Goal: Task Accomplishment & Management: Complete application form

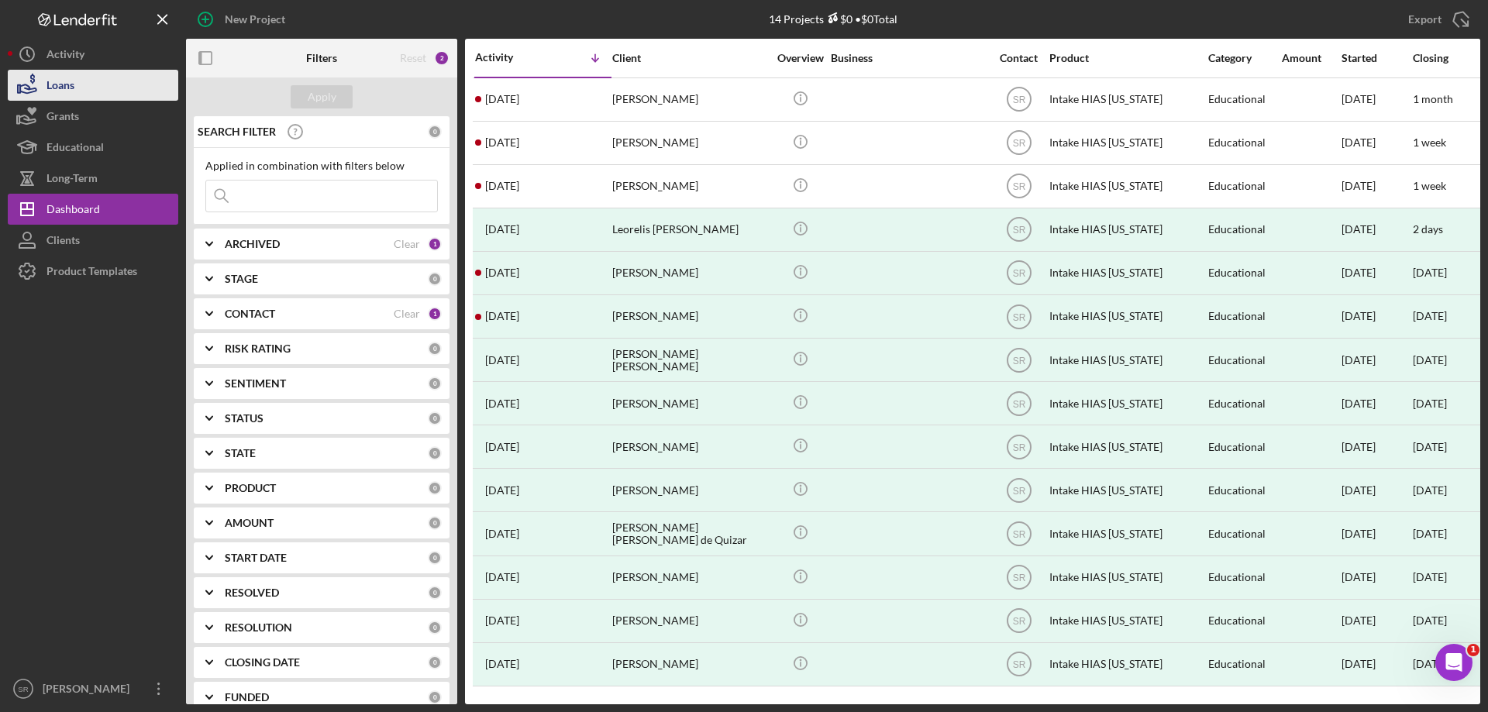
click at [65, 95] on div "Loans" at bounding box center [61, 87] width 28 height 35
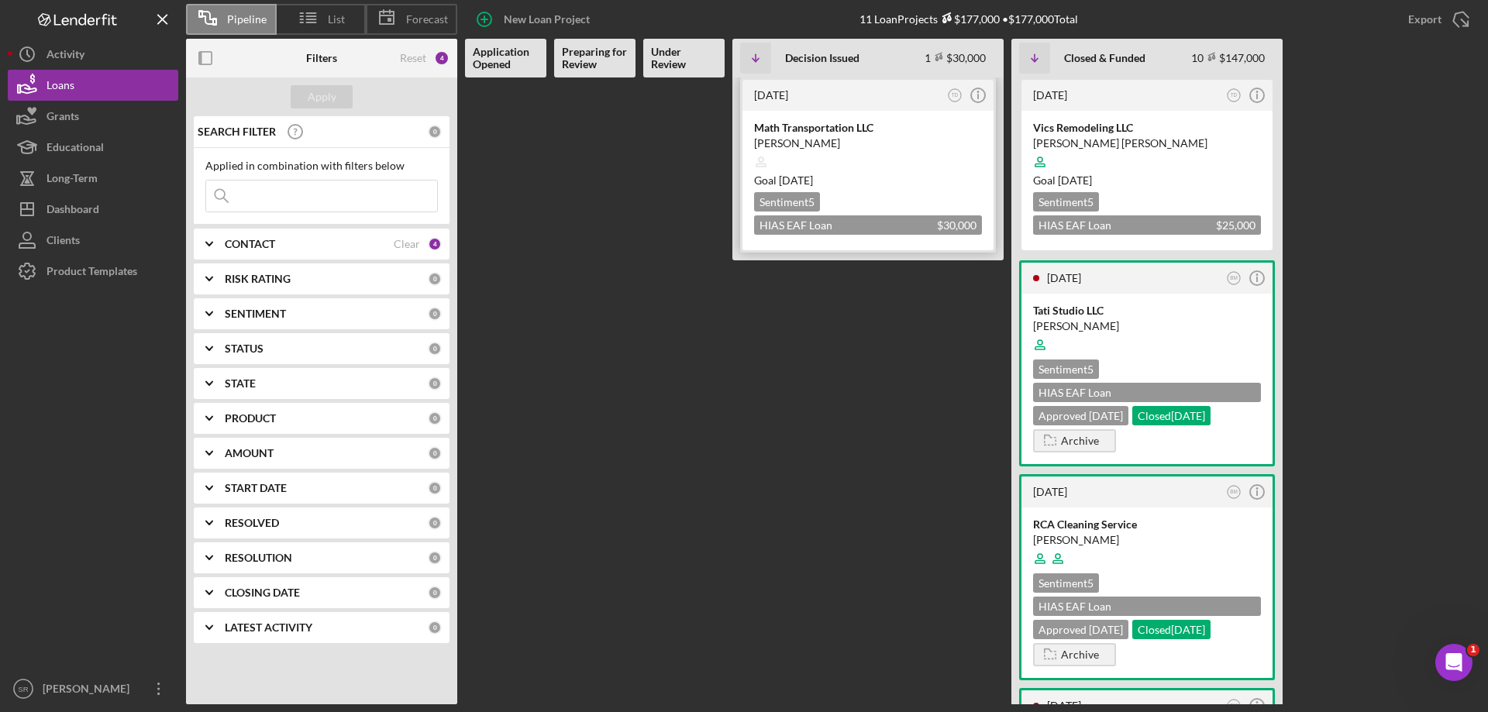
click at [881, 165] on div at bounding box center [868, 161] width 228 height 29
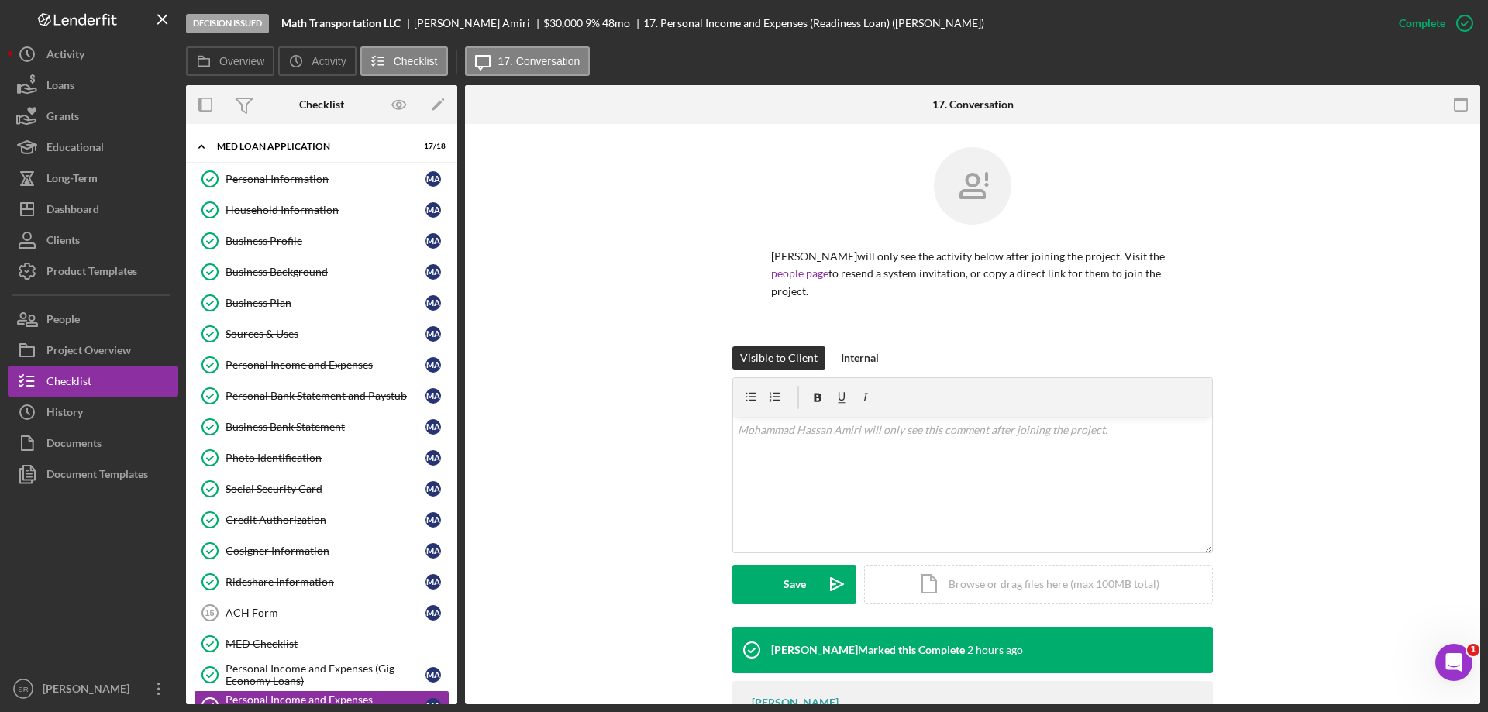
scroll to position [242, 0]
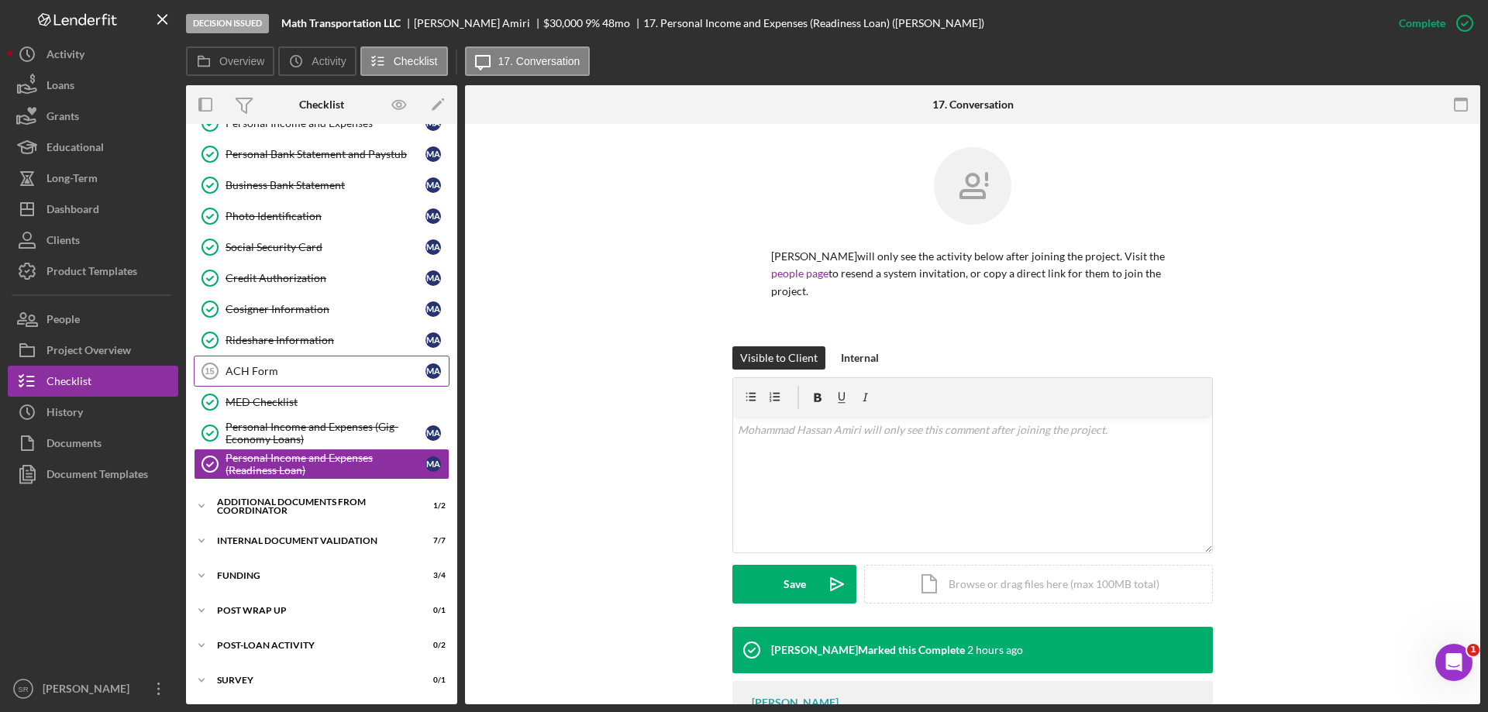
click at [353, 374] on div "ACH Form" at bounding box center [326, 371] width 200 height 12
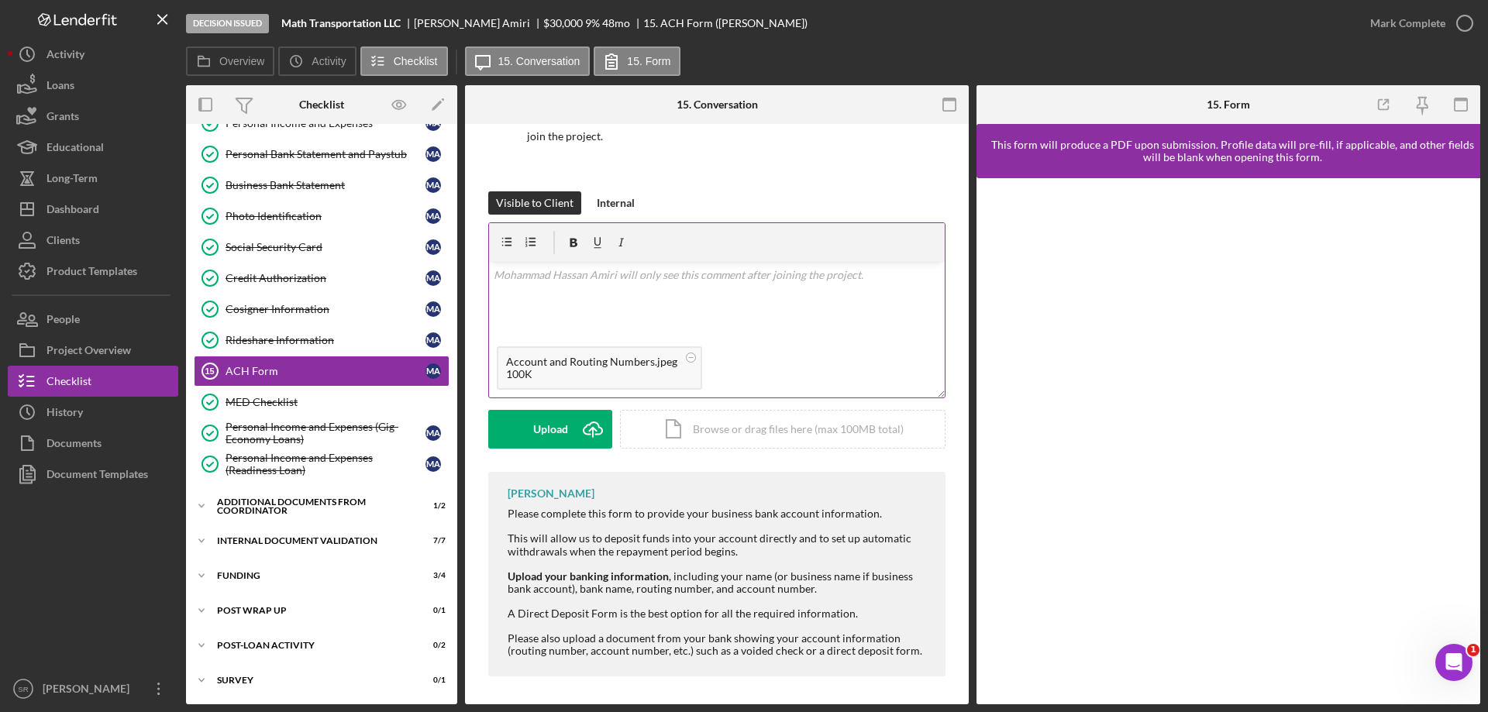
scroll to position [158, 0]
click at [631, 288] on div "v Color teal Color pink Remove color Add row above Add row below Add column bef…" at bounding box center [717, 297] width 456 height 77
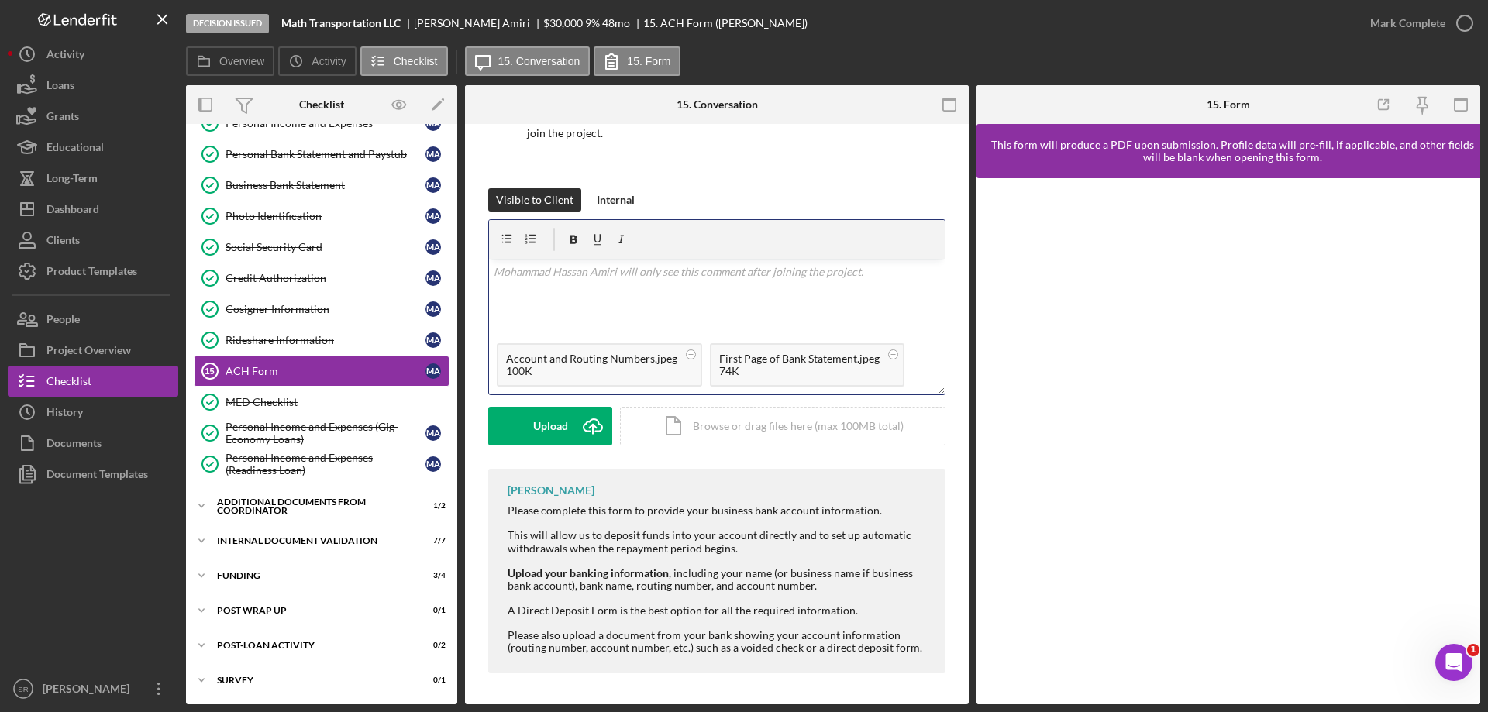
click at [647, 305] on div "v Color teal Color pink Remove color Add row above Add row below Add column bef…" at bounding box center [717, 297] width 456 height 77
click at [585, 434] on icon "Icon/icon-invite-send" at bounding box center [593, 426] width 39 height 39
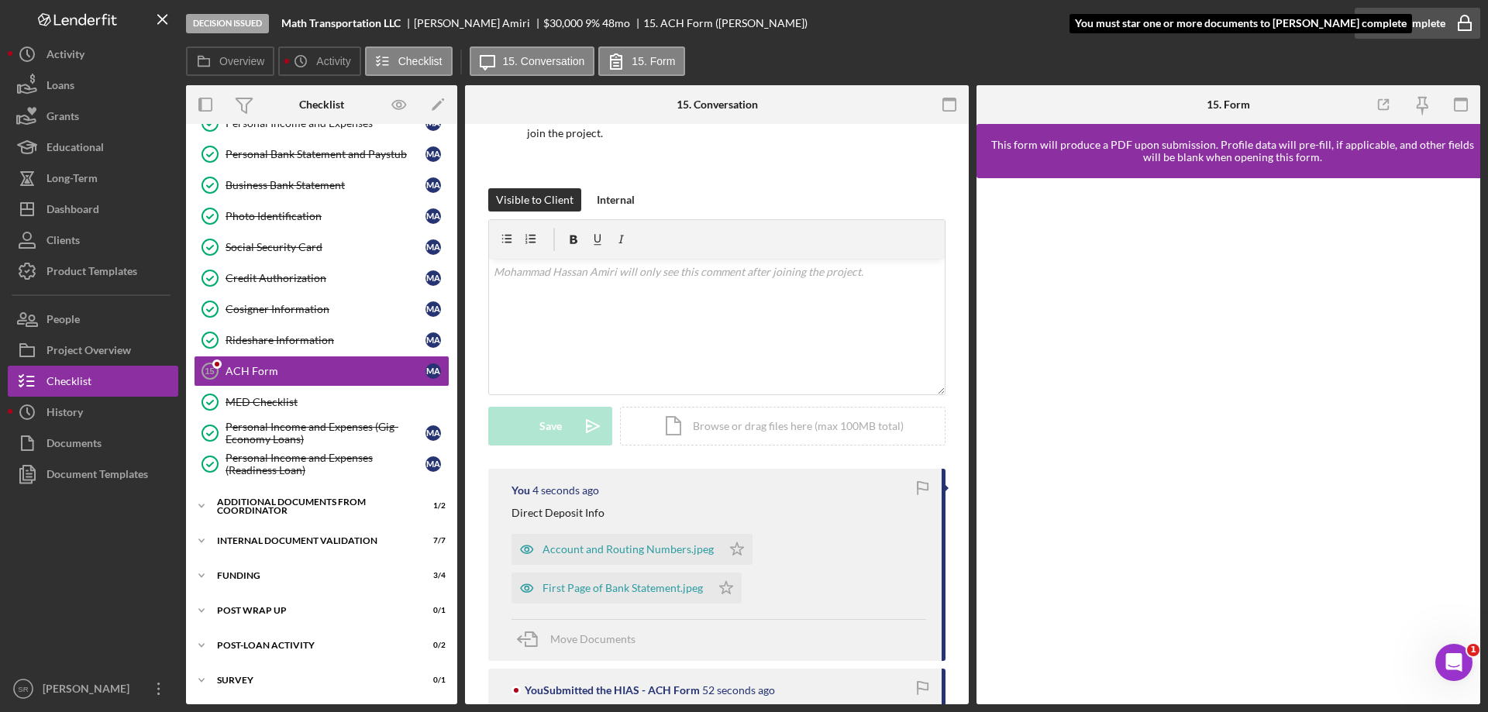
click at [1469, 22] on icon "button" at bounding box center [1465, 19] width 8 height 6
click at [726, 552] on icon "Icon/Star" at bounding box center [737, 549] width 31 height 31
click at [731, 586] on polygon "button" at bounding box center [726, 587] width 13 height 12
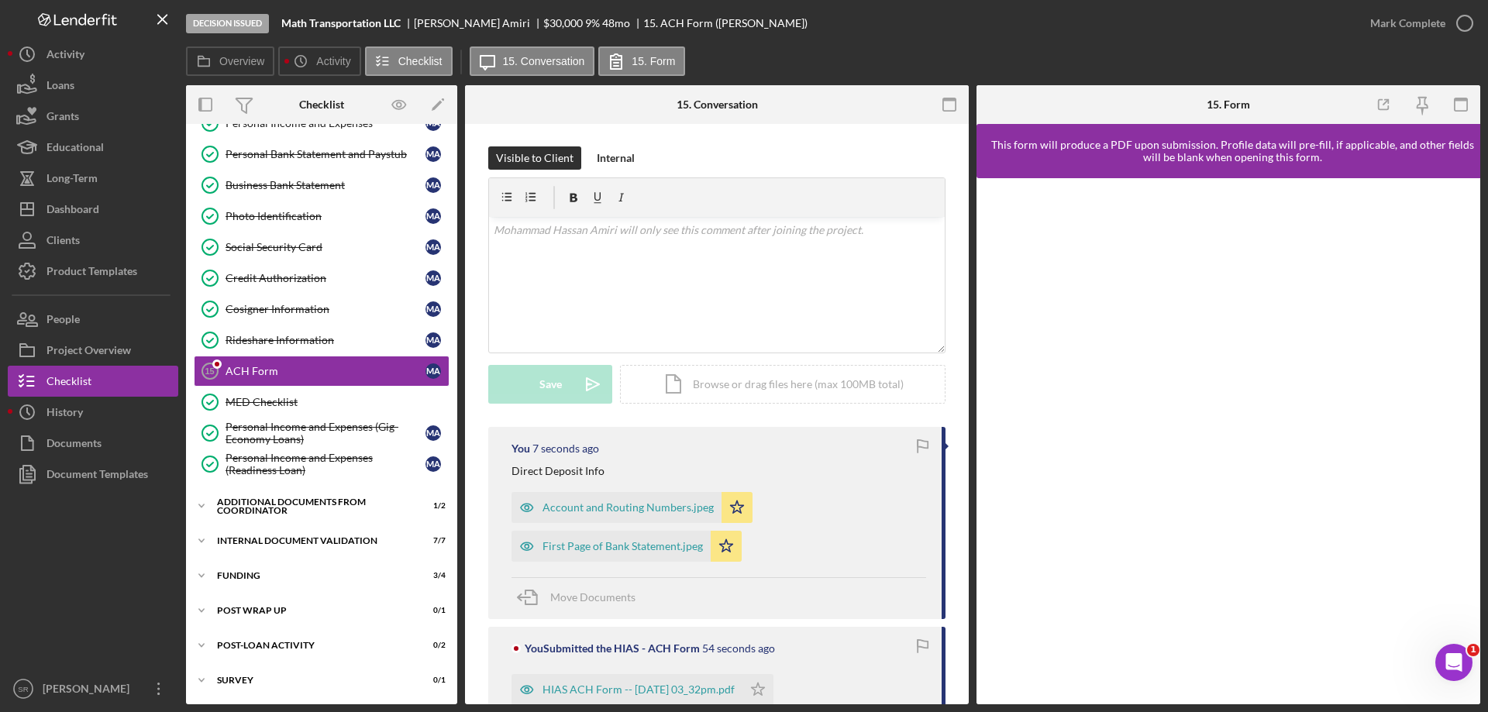
scroll to position [236, 0]
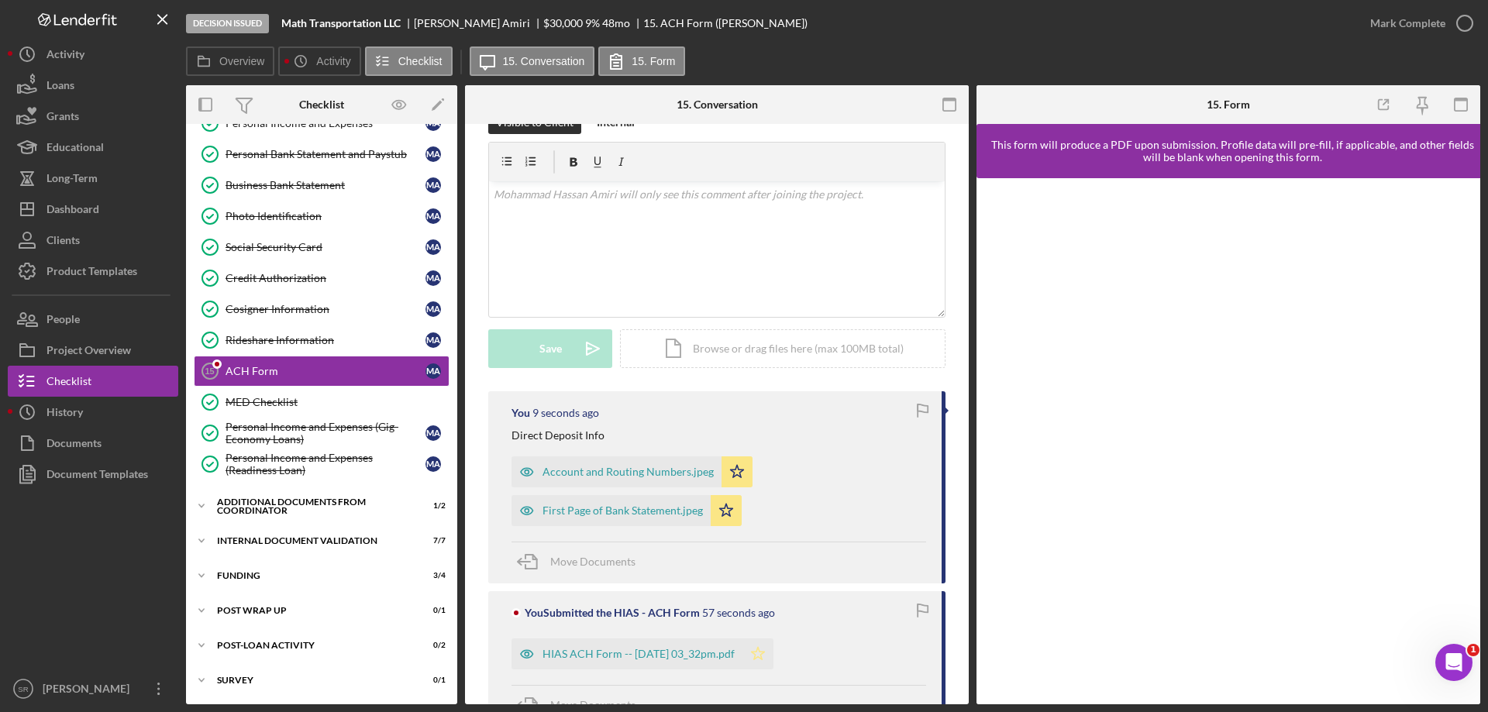
click at [765, 659] on polygon "button" at bounding box center [758, 653] width 13 height 12
click at [1463, 22] on icon "button" at bounding box center [1465, 23] width 39 height 39
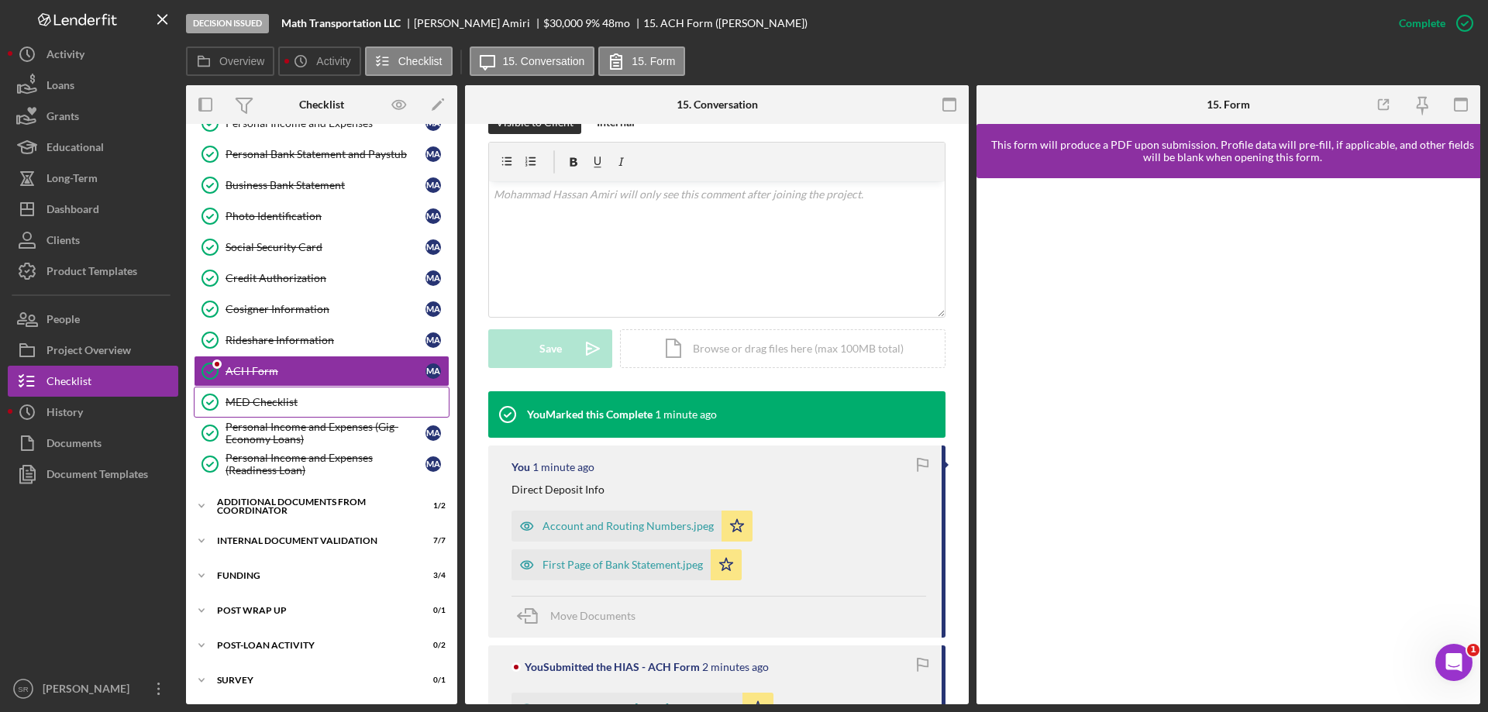
click at [321, 409] on link "MED Checklist MED Checklist" at bounding box center [322, 402] width 256 height 31
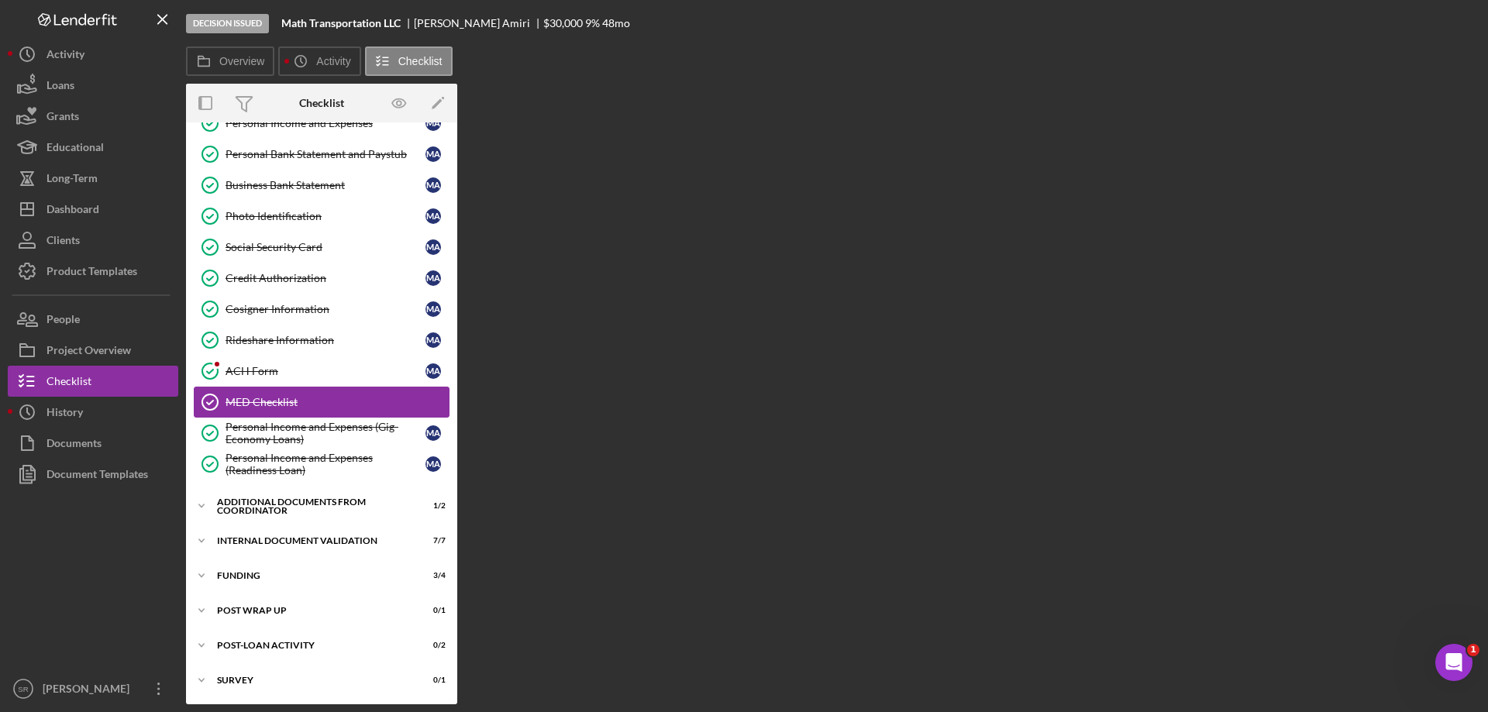
scroll to position [242, 0]
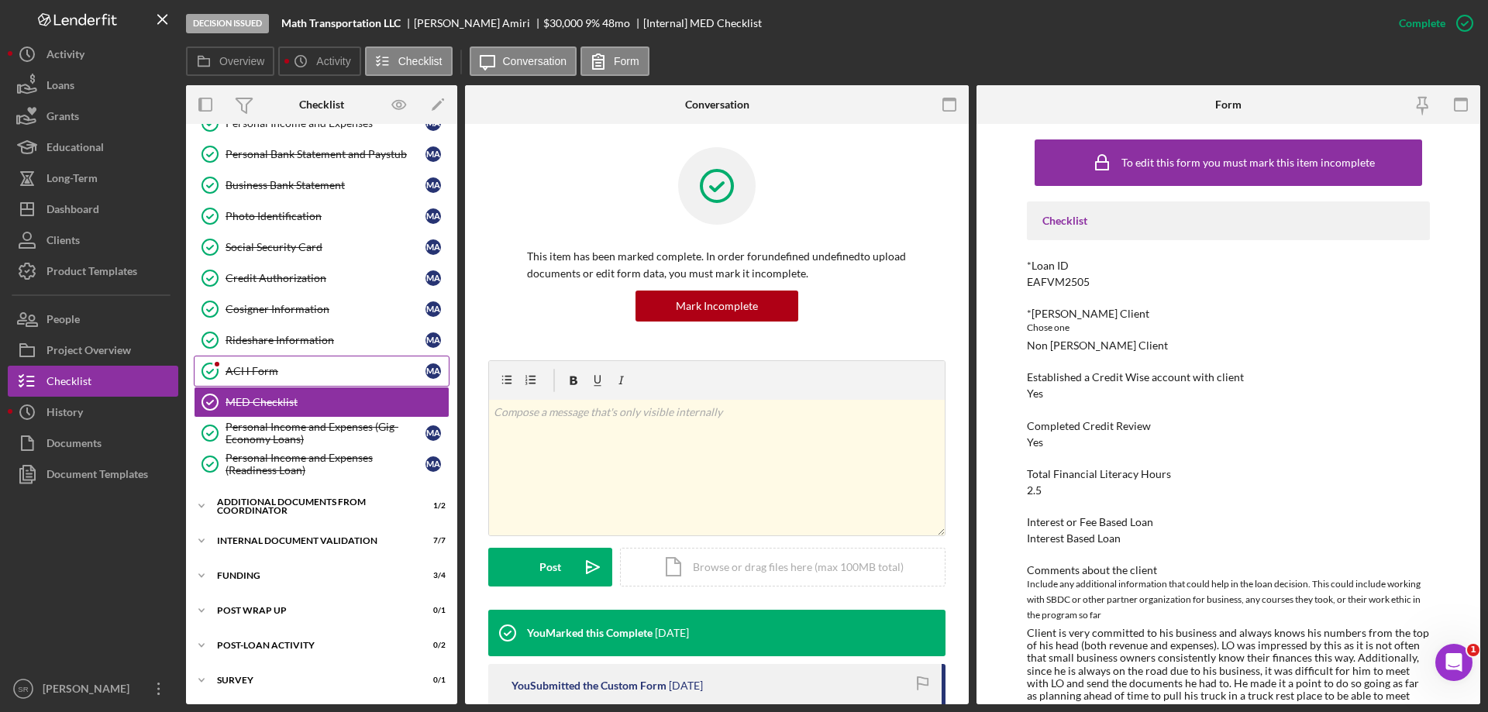
click at [260, 370] on div "ACH Form" at bounding box center [326, 371] width 200 height 12
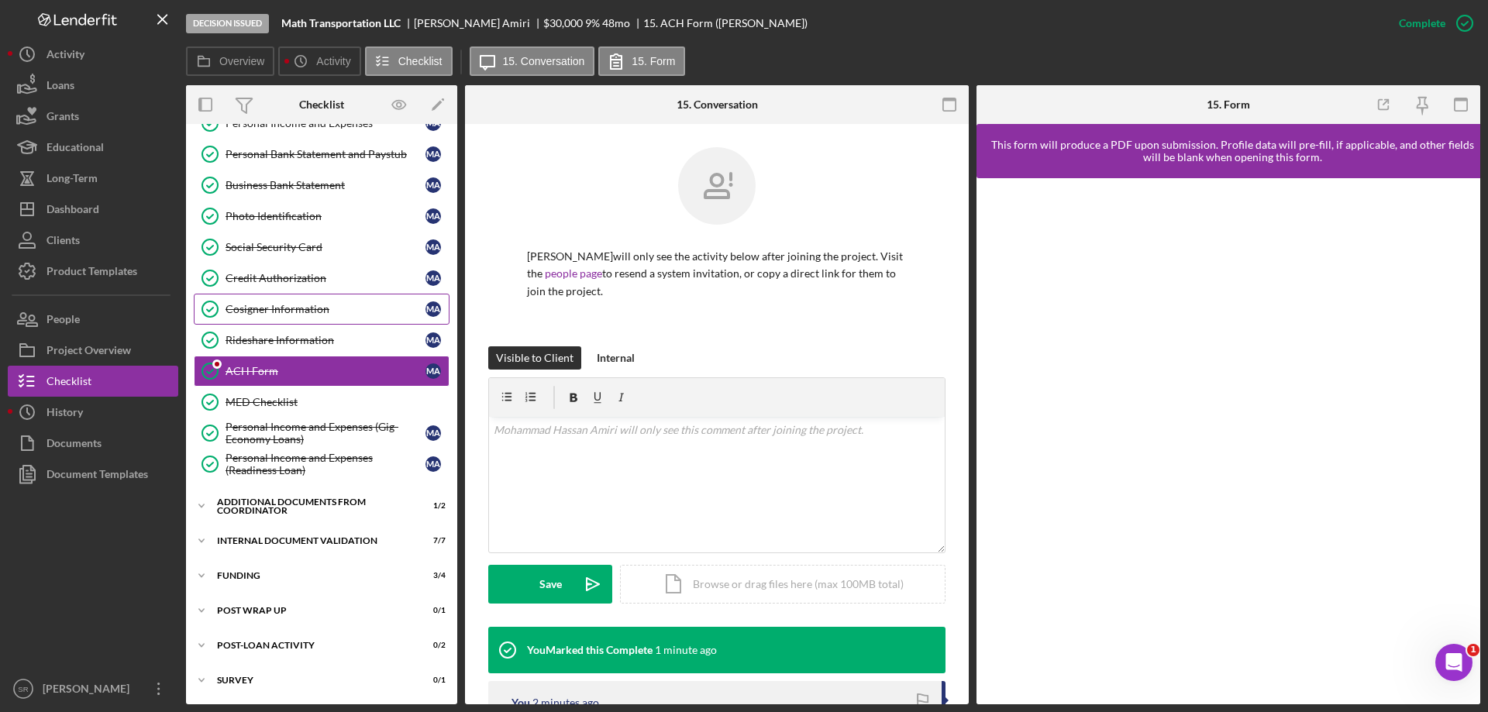
click at [266, 309] on div "Cosigner Information" at bounding box center [326, 309] width 200 height 12
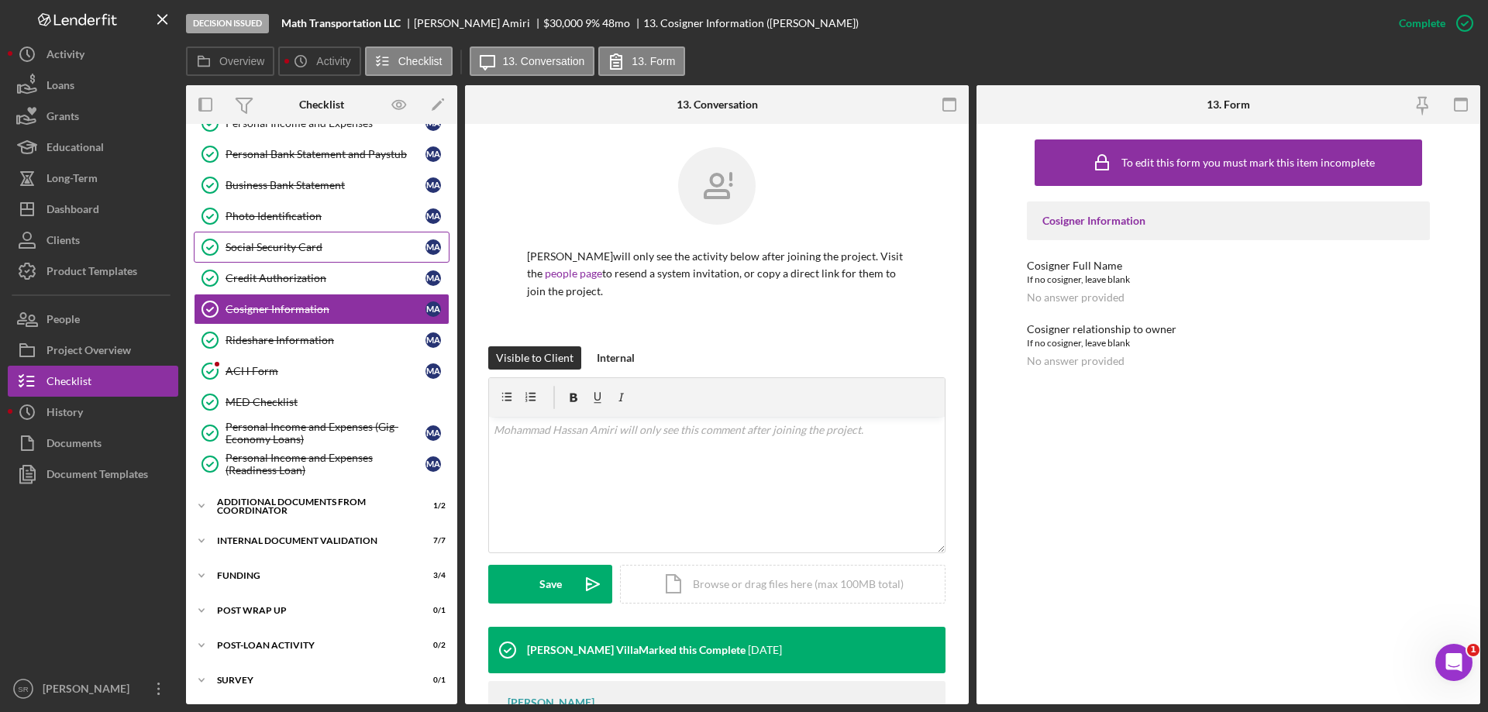
click at [245, 241] on div "Social Security Card" at bounding box center [326, 247] width 200 height 12
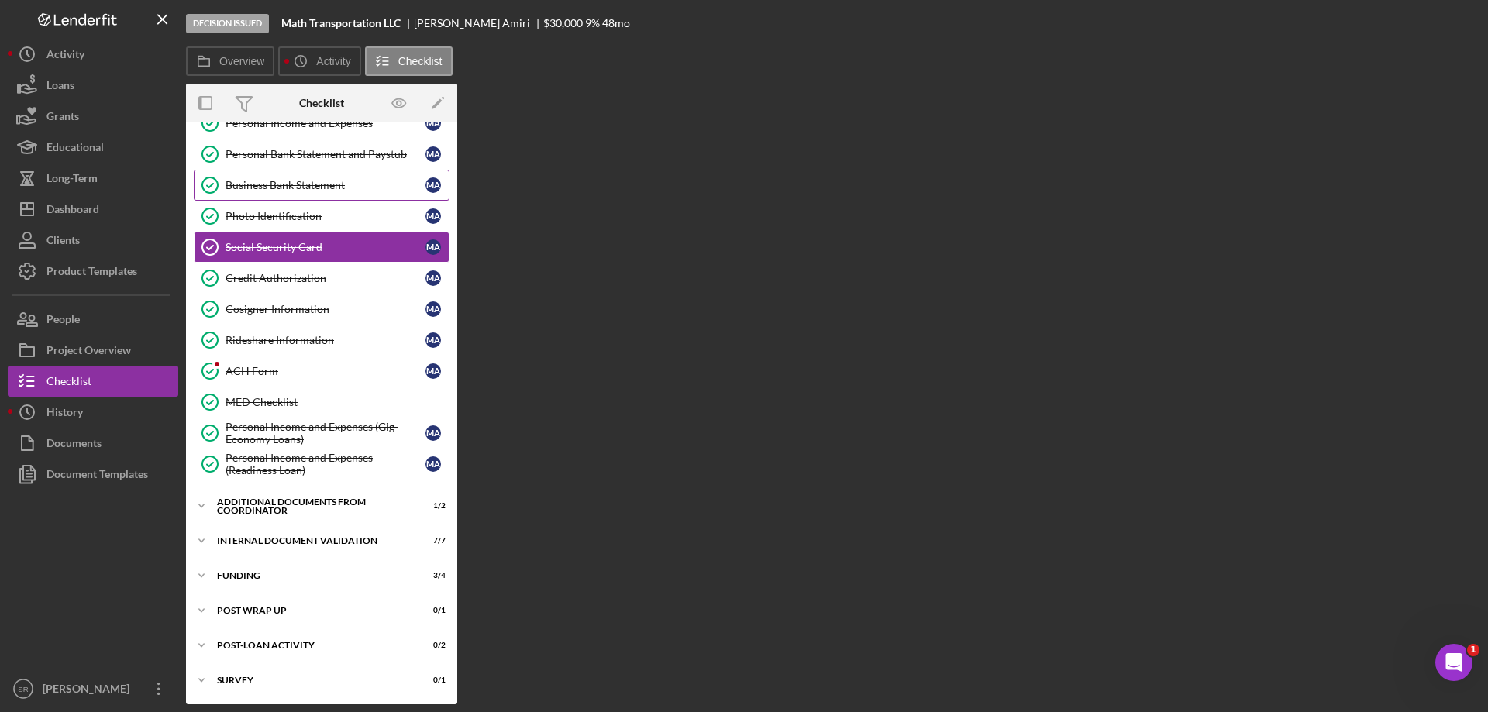
click at [249, 182] on div "Business Bank Statement" at bounding box center [326, 185] width 200 height 12
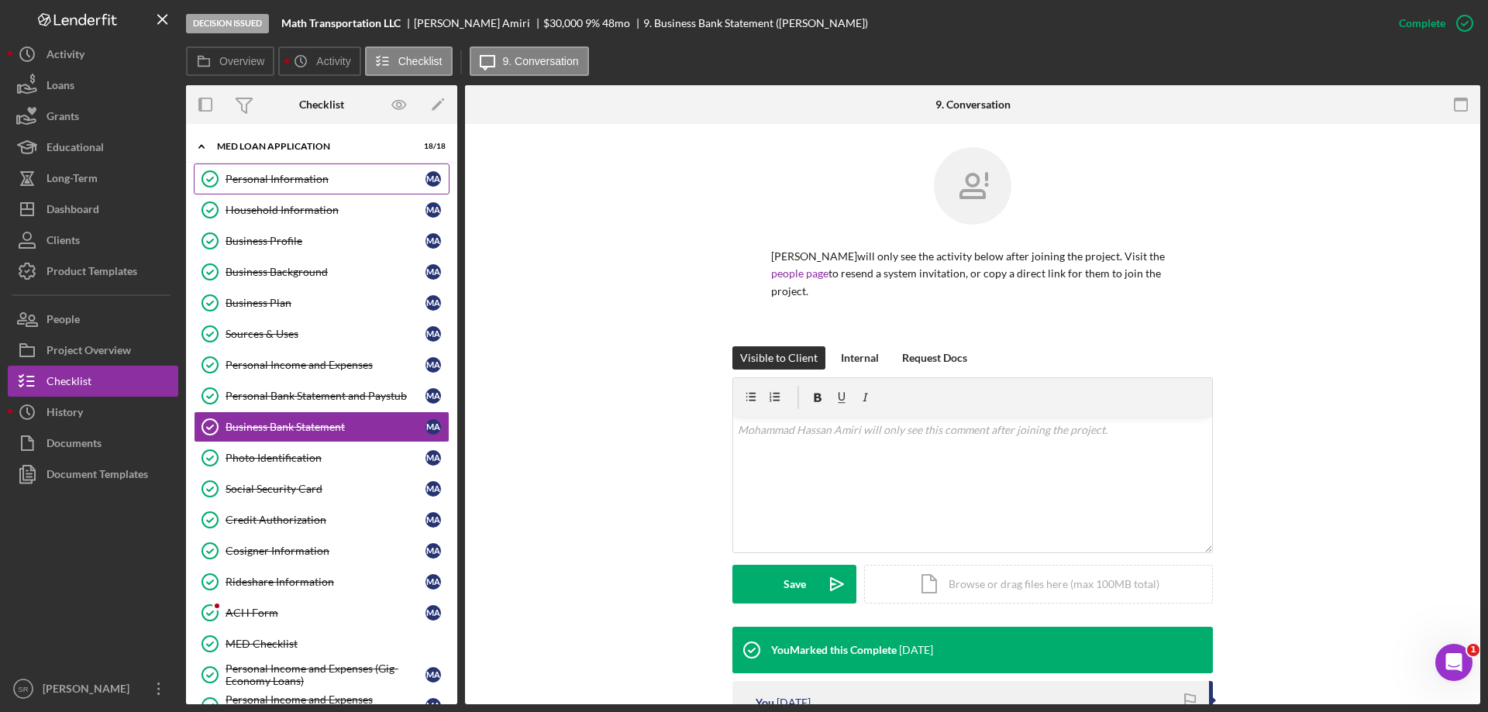
click at [319, 180] on div "Personal Information" at bounding box center [326, 179] width 200 height 12
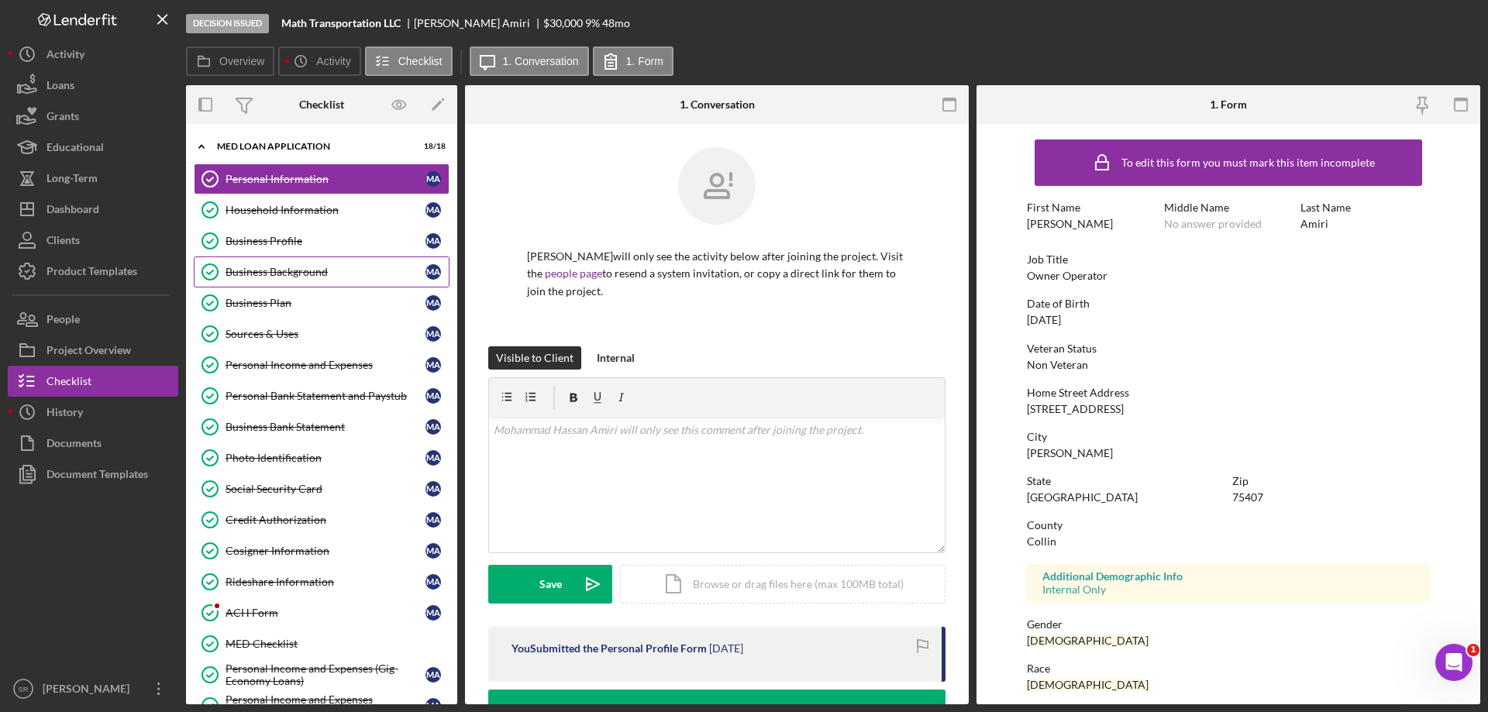
click at [302, 274] on div "Business Background" at bounding box center [326, 272] width 200 height 12
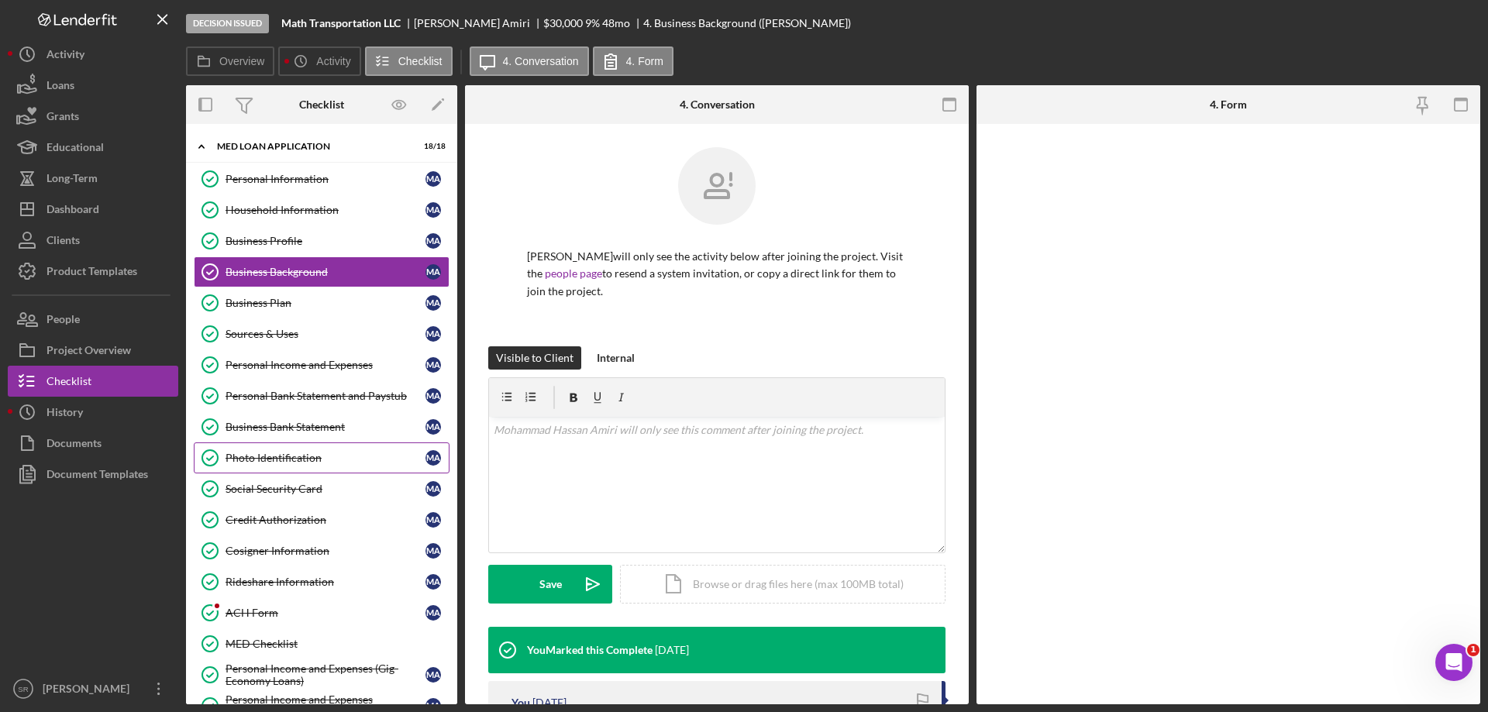
click at [286, 464] on div "Photo Identification" at bounding box center [326, 458] width 200 height 12
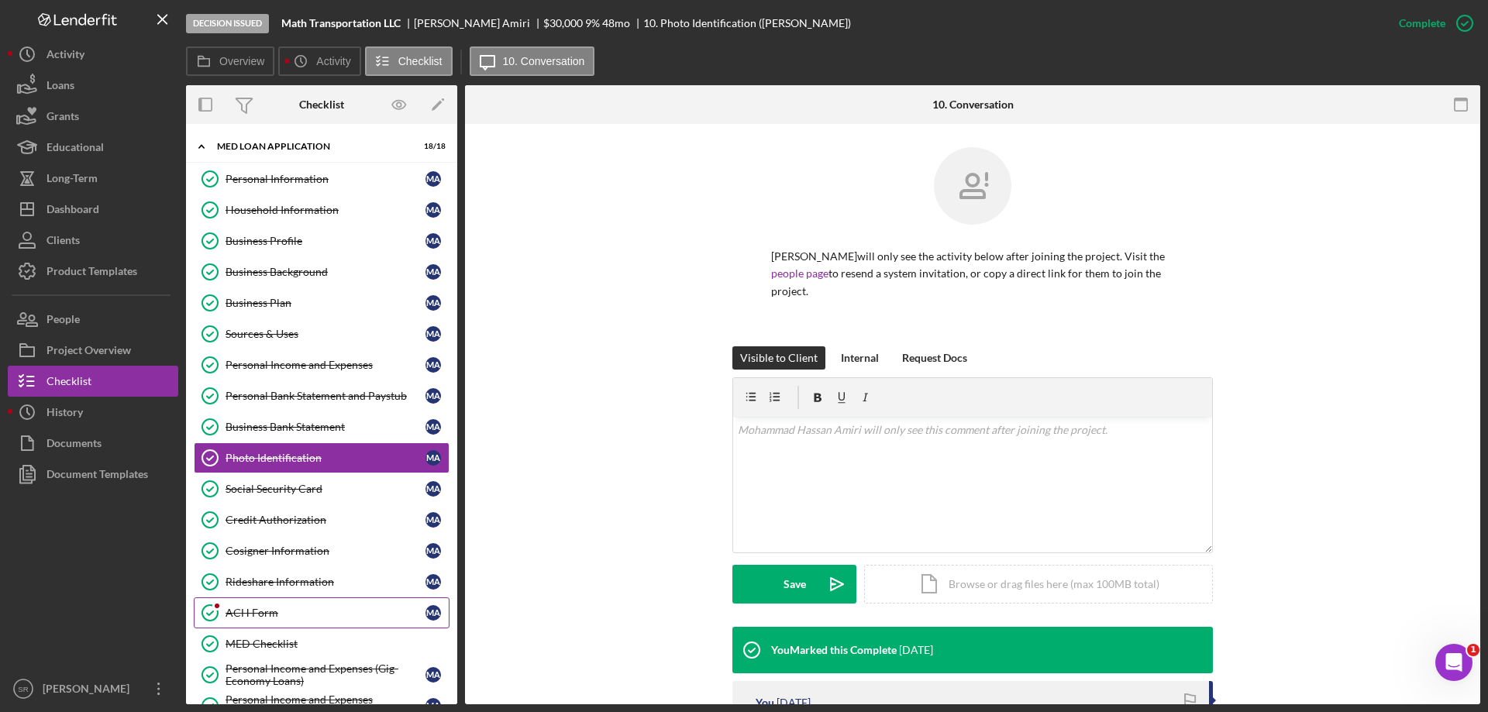
click at [237, 616] on div "ACH Form" at bounding box center [326, 613] width 200 height 12
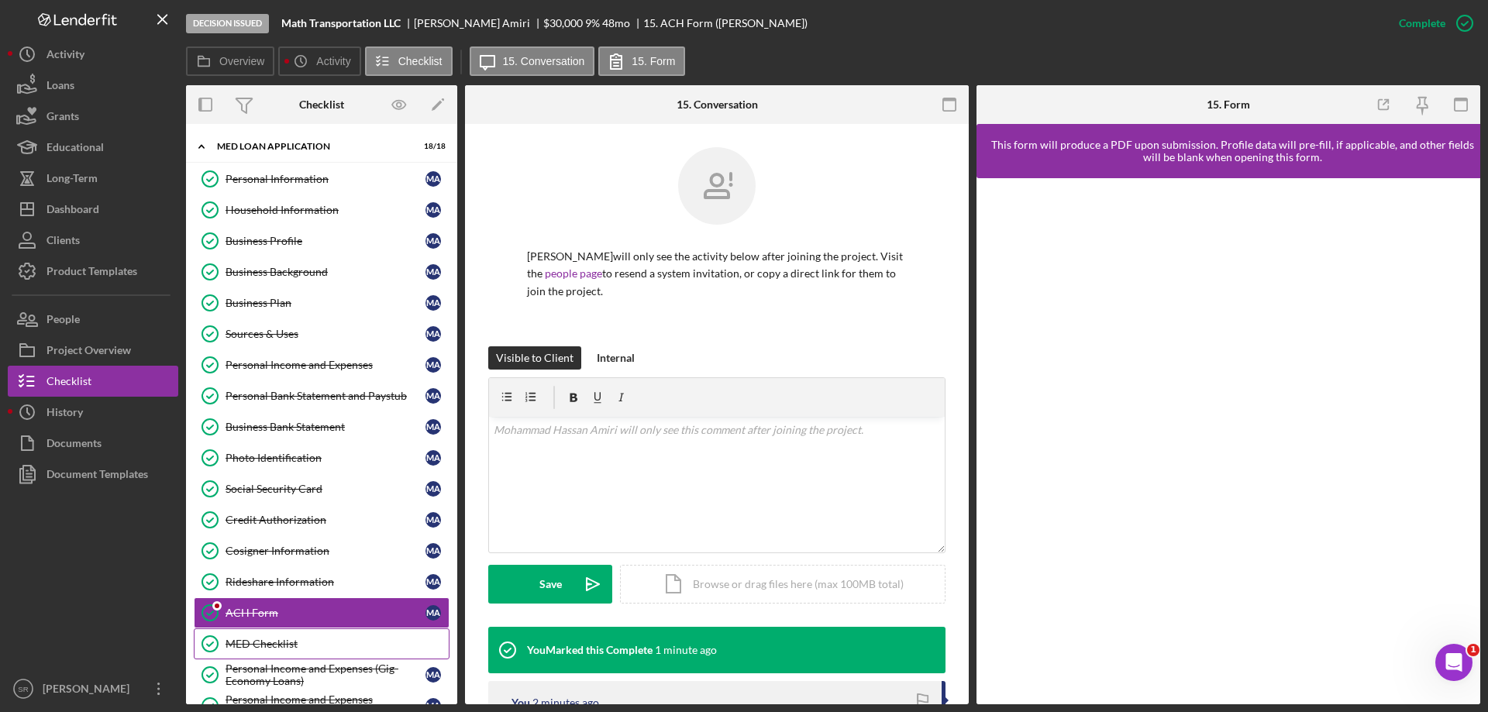
click at [235, 646] on div "MED Checklist" at bounding box center [337, 644] width 223 height 12
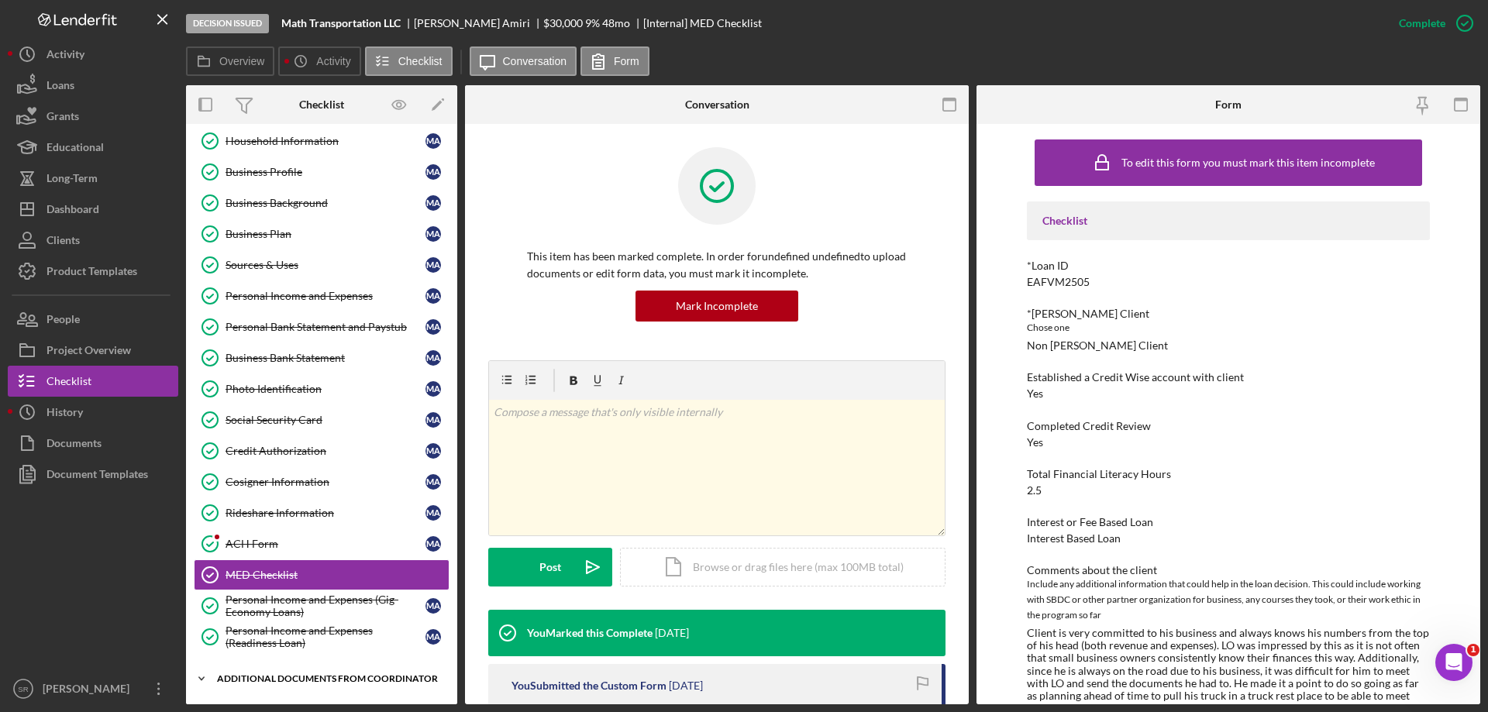
scroll to position [155, 0]
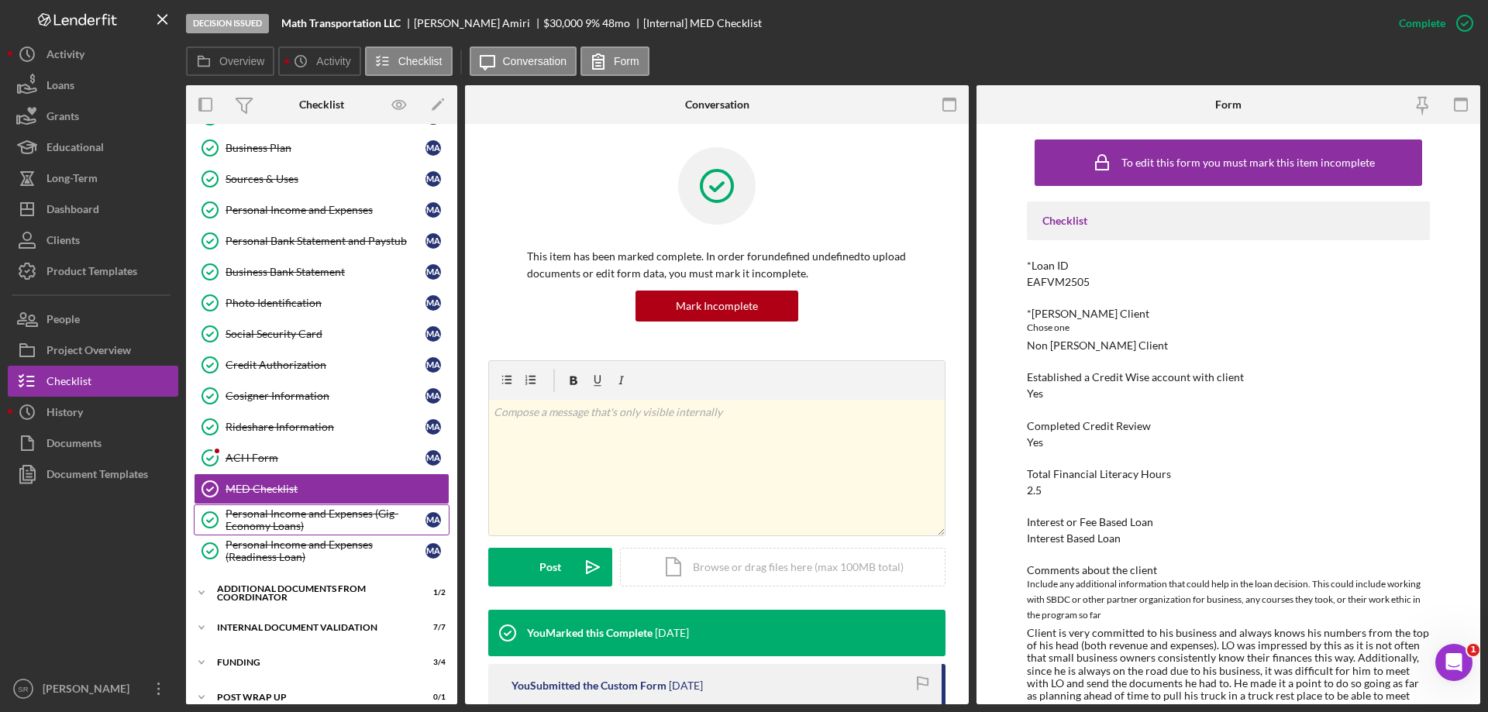
click at [264, 533] on link "Personal Income and Expenses (Gig-Economy Loans) Personal Income and Expenses (…" at bounding box center [322, 520] width 256 height 31
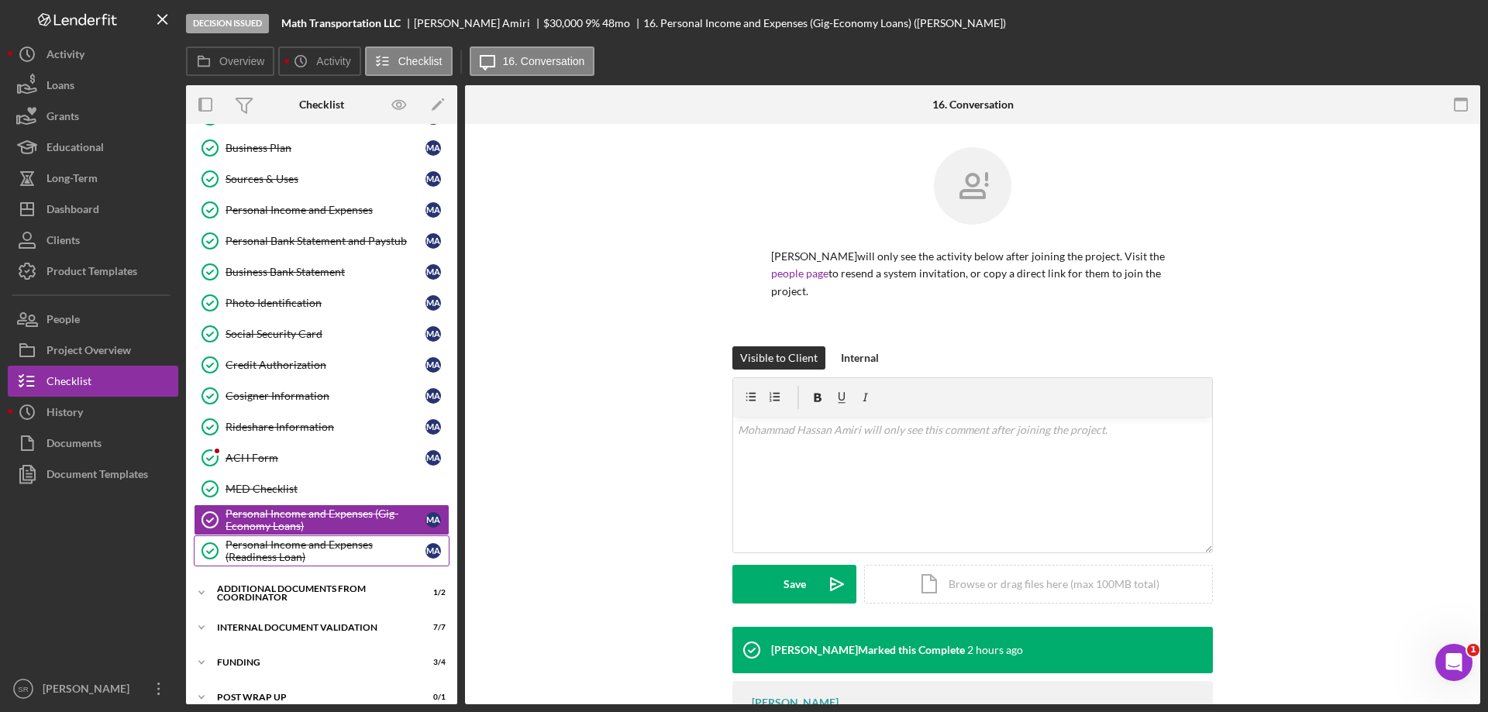
click at [258, 553] on div "Personal Income and Expenses (Readiness Loan)" at bounding box center [326, 551] width 200 height 25
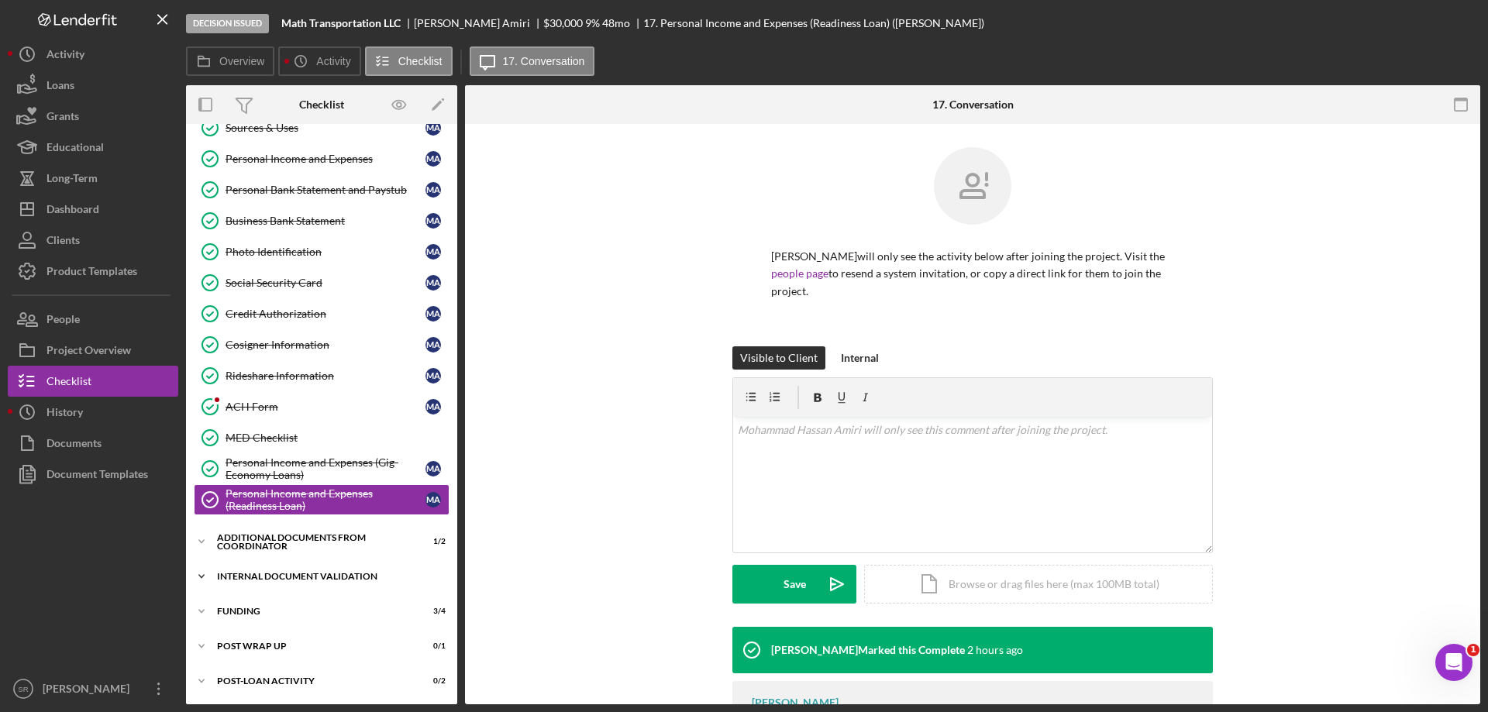
scroll to position [242, 0]
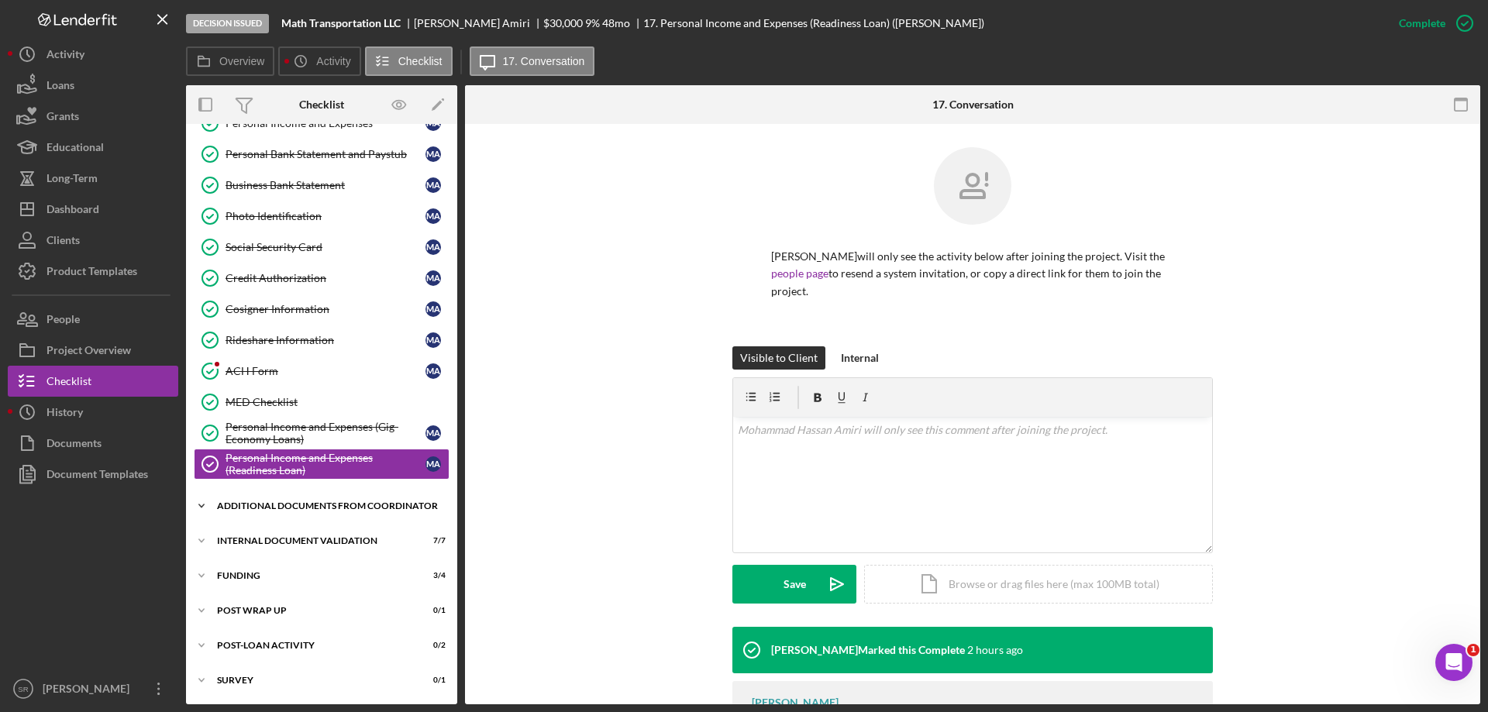
click at [284, 519] on div "Icon/Expander Additional Documents from Coordinator 1 / 2" at bounding box center [321, 506] width 271 height 31
click at [286, 511] on div "Additional Documents from Coordinator" at bounding box center [327, 506] width 221 height 9
